Goal: Task Accomplishment & Management: Use online tool/utility

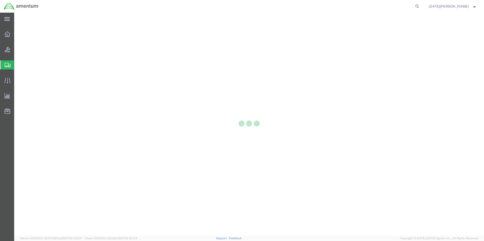
click at [9, 68] on div at bounding box center [7, 64] width 14 height 9
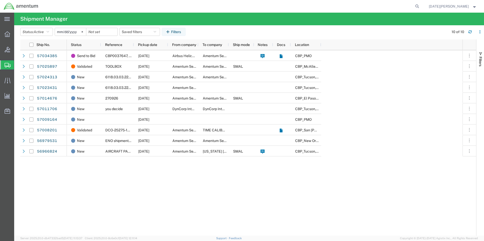
click at [0, 0] on span "Create from Template" at bounding box center [0, 0] width 0 height 0
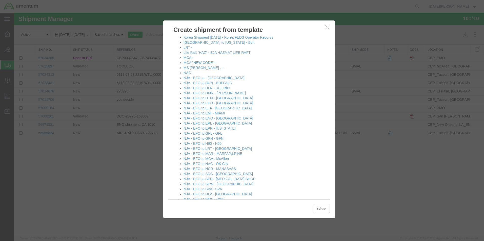
scroll to position [278, 0]
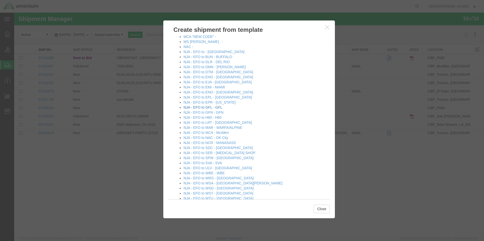
click at [211, 108] on link "NJA - EFO to GFL - GFL" at bounding box center [202, 108] width 39 height 4
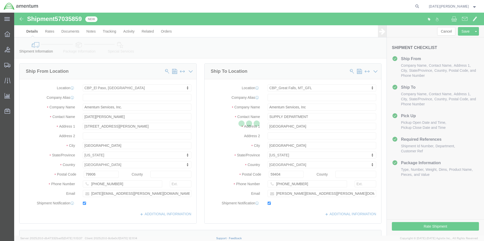
select select "49939"
select select "49920"
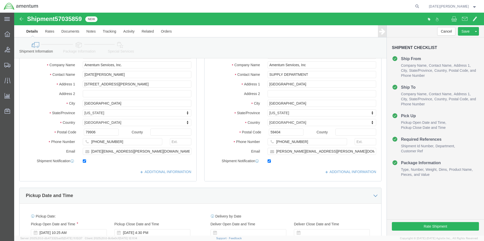
scroll to position [152, 0]
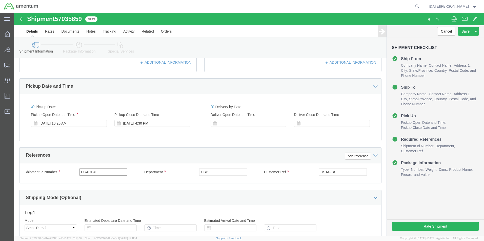
drag, startPoint x: 91, startPoint y: 159, endPoint x: -2, endPoint y: 162, distance: 92.9
click html "Shipment 57035859 New Details Rates Documents Notes Tracking Activity Related O…"
type input "573-008795"
paste input "573-008795"
type input "573-008795"
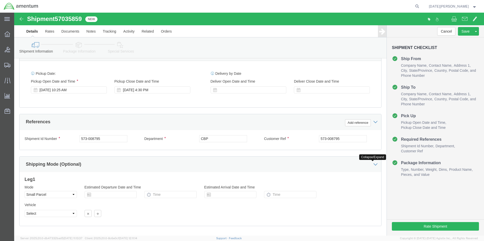
scroll to position [211, 0]
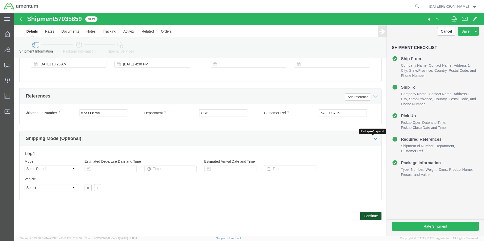
click button "Continue"
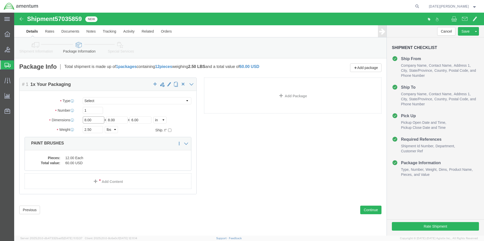
click input "8.00"
type input "18"
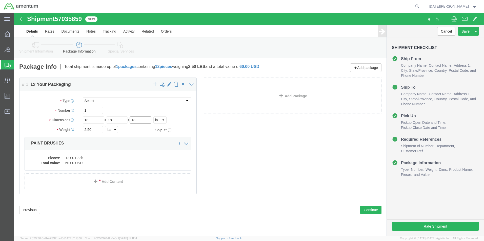
type input "18"
type input "26.40"
click dd "60.00 USD"
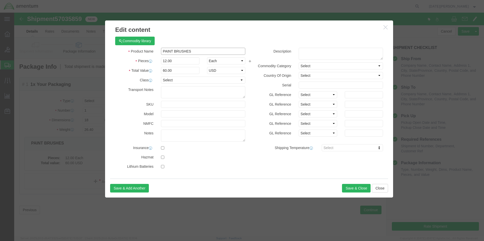
click input "PAINT BRUSHES"
click input "hp/lp pump"
type input "HP/LP PUMP"
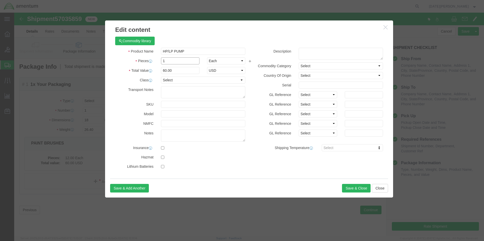
type input "1"
type input "5"
type input "10000"
select select "USD"
click div "Save & Add Another Save & Close Close"
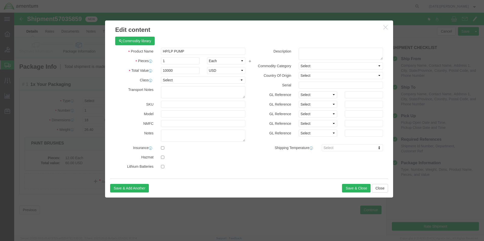
click div "Save & Add Another Save & Close Close"
click button "Save & Close"
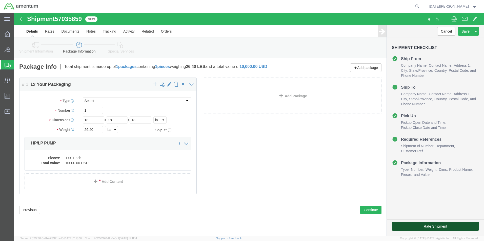
drag, startPoint x: 422, startPoint y: 225, endPoint x: 408, endPoint y: 213, distance: 18.8
click button "Rate Shipment"
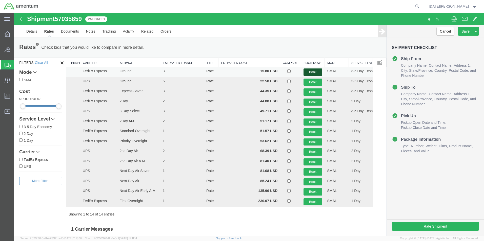
click at [313, 74] on button "Book" at bounding box center [312, 72] width 19 height 7
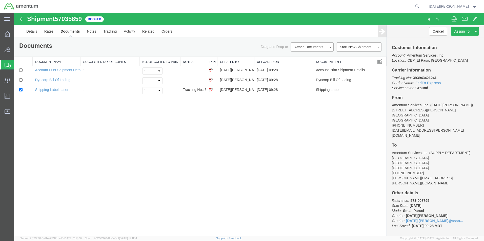
drag, startPoint x: 211, startPoint y: 88, endPoint x: 332, endPoint y: 104, distance: 122.8
click at [211, 88] on img at bounding box center [211, 90] width 4 height 4
